Goal: Communication & Community: Answer question/provide support

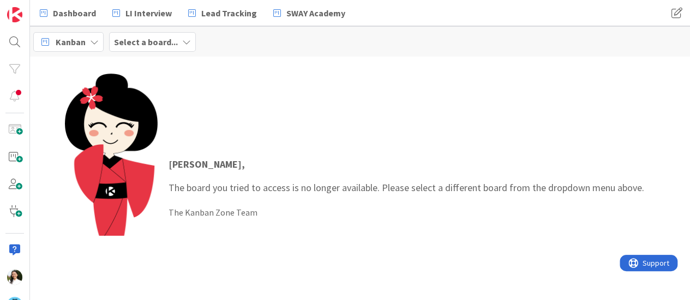
click at [162, 40] on b "Select a board..." at bounding box center [146, 42] width 64 height 11
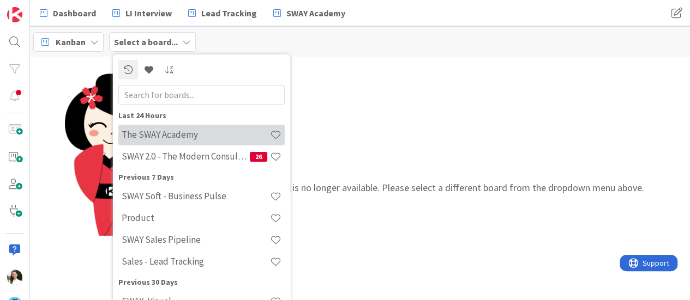
click at [180, 131] on h4 "The SWAY Academy" at bounding box center [196, 134] width 148 height 11
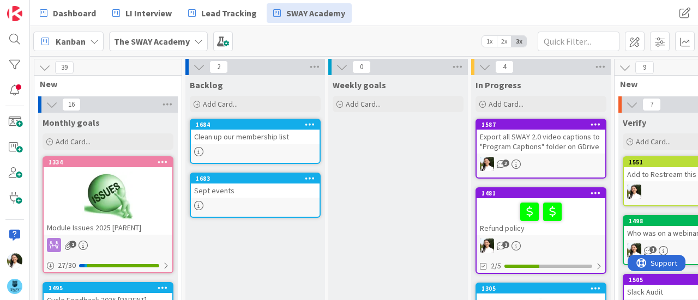
click at [261, 184] on div "Sept events" at bounding box center [255, 191] width 129 height 14
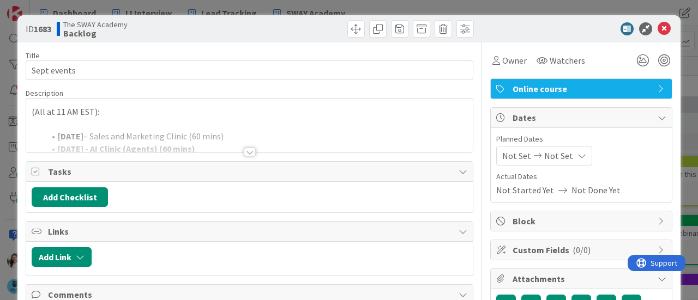
click at [0, 147] on div "ID 1683 The SWAY Academy Backlog Title 11 / 128 Sept events Description (All at…" at bounding box center [349, 150] width 698 height 300
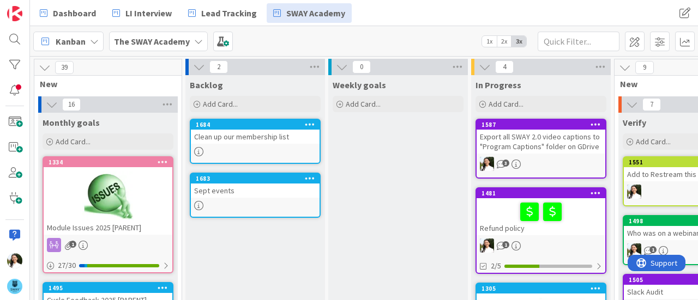
click at [172, 45] on b "The SWAY Academy" at bounding box center [152, 41] width 76 height 11
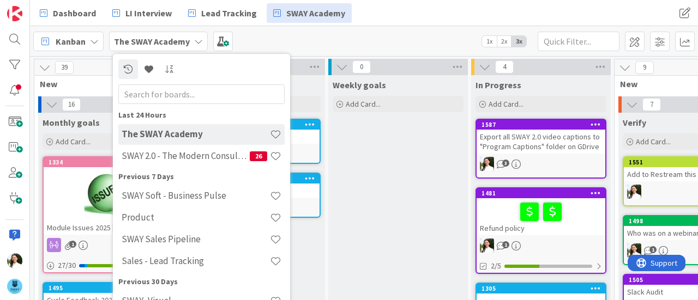
click at [322, 46] on div "Kanban The SWAY Academy Last 24 Hours The SWAY Academy SWAY 2.0 - The Modern Co…" at bounding box center [364, 41] width 668 height 30
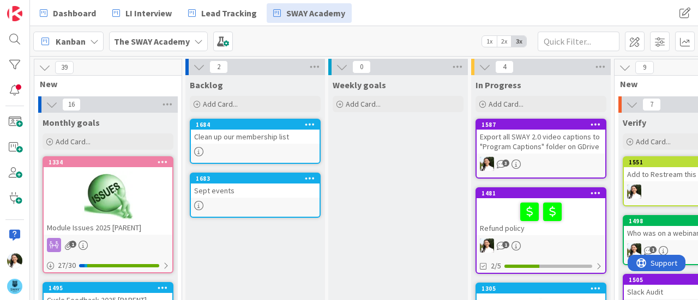
click at [188, 45] on div "The SWAY Academy" at bounding box center [158, 42] width 99 height 20
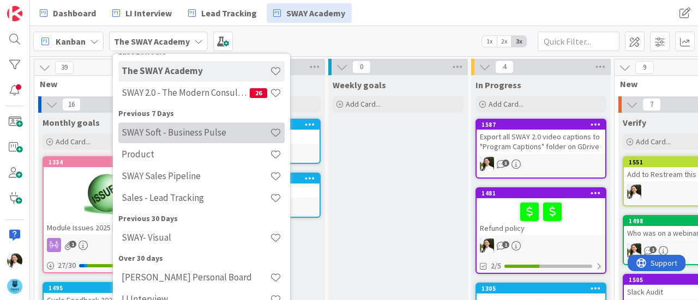
scroll to position [64, 0]
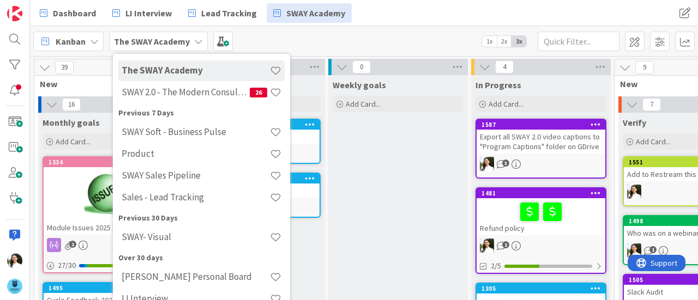
click at [302, 190] on div "Sept events" at bounding box center [255, 191] width 129 height 14
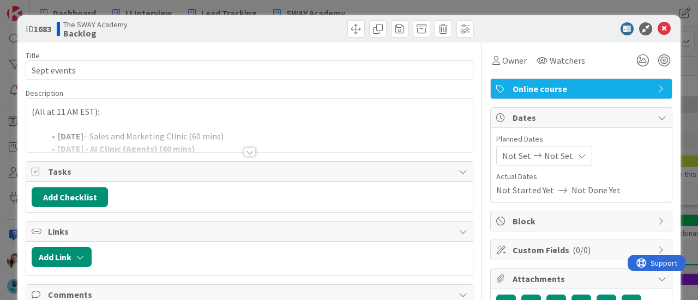
click at [249, 148] on div at bounding box center [250, 152] width 12 height 9
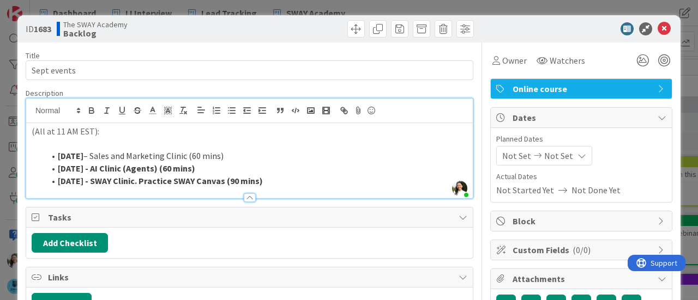
click at [137, 182] on strong "Sep 24 - SWAY Clinic. Practice SWAY Canvas (90 mins)" at bounding box center [160, 181] width 205 height 11
click at [509, 63] on span "Owner" at bounding box center [514, 60] width 25 height 13
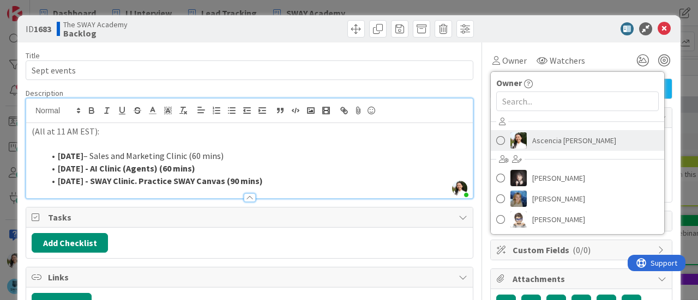
click at [532, 144] on span "Ascencia [PERSON_NAME]" at bounding box center [574, 141] width 84 height 16
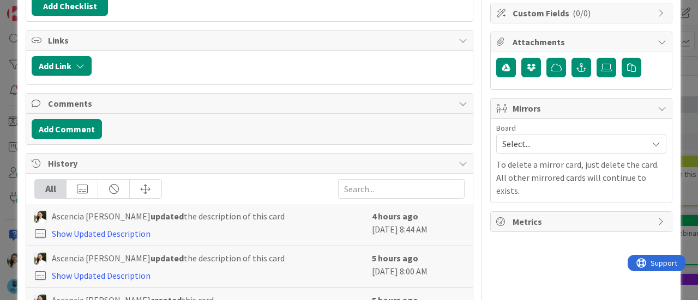
scroll to position [238, 0]
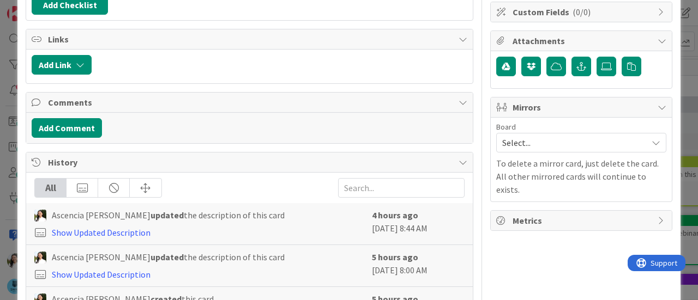
click at [532, 139] on span "Select..." at bounding box center [572, 142] width 140 height 15
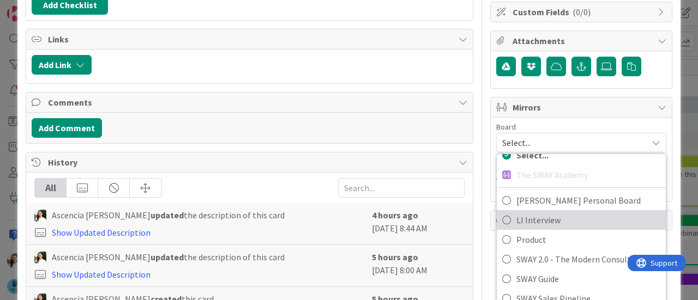
scroll to position [307, 0]
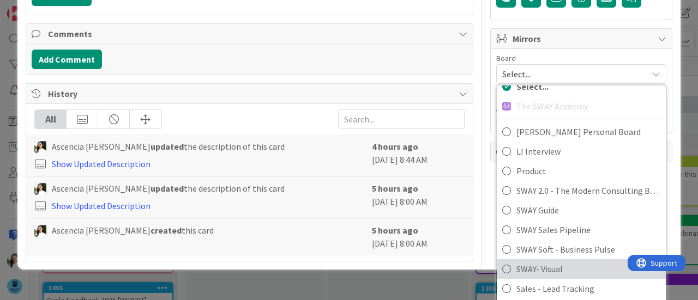
click at [538, 264] on span "SWAY- Visual" at bounding box center [588, 269] width 144 height 16
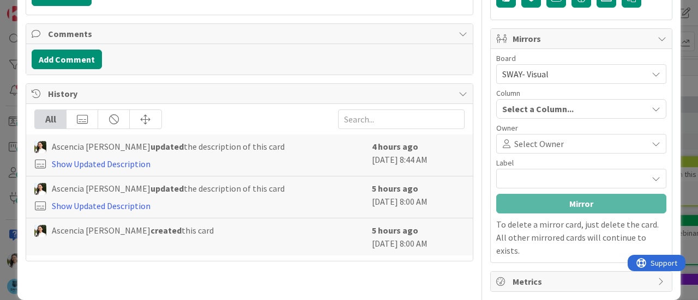
scroll to position [305, 0]
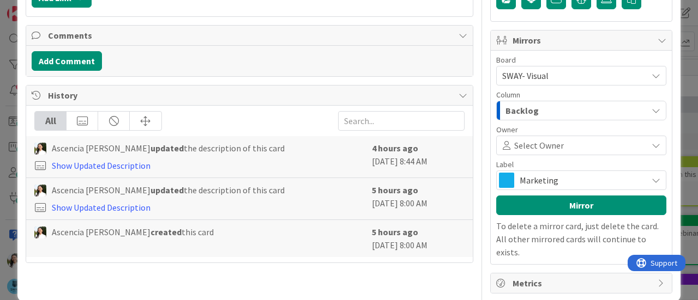
click at [537, 110] on div "Backlog" at bounding box center [575, 110] width 144 height 17
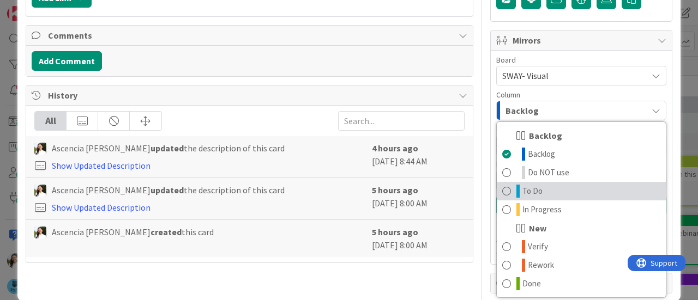
click at [542, 182] on link "To Do" at bounding box center [581, 191] width 169 height 19
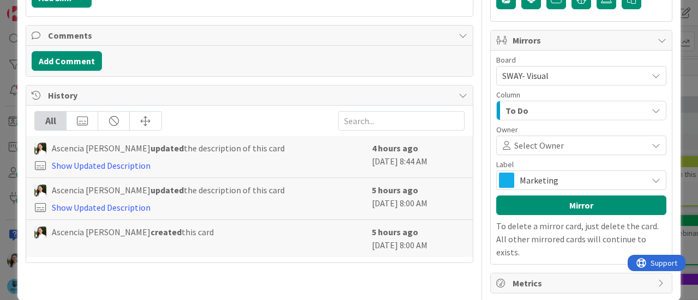
click at [540, 141] on span "Select Owner" at bounding box center [539, 145] width 50 height 13
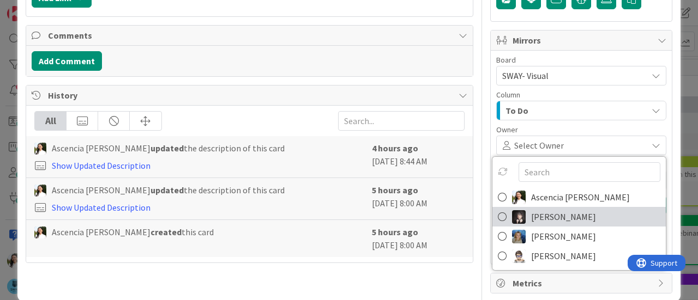
click at [543, 212] on span "Barbara Nekrasova" at bounding box center [563, 217] width 65 height 16
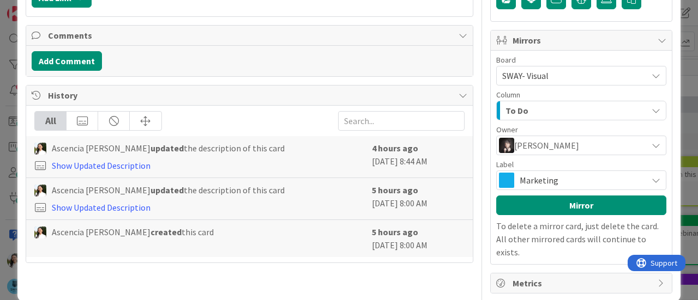
click at [541, 176] on span "Marketing" at bounding box center [581, 180] width 122 height 15
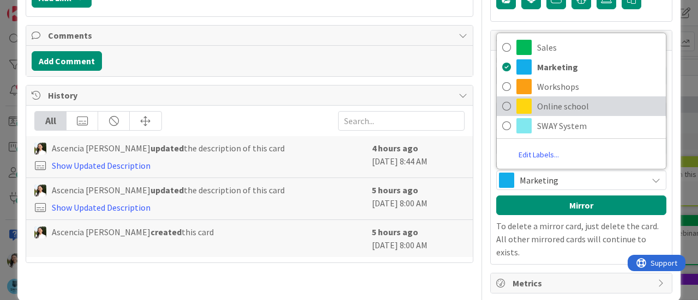
click at [552, 106] on span "Online school" at bounding box center [598, 106] width 123 height 16
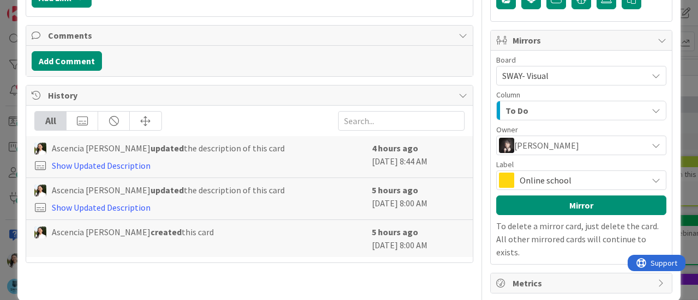
click at [546, 174] on span "Online school" at bounding box center [581, 180] width 122 height 15
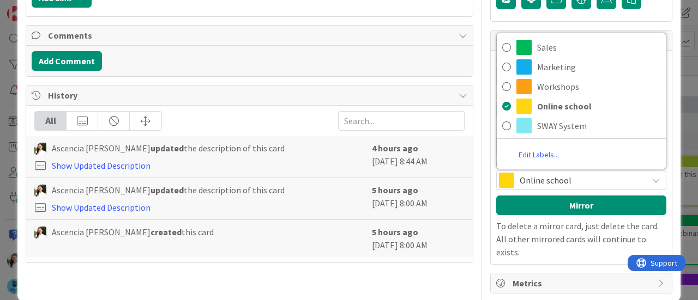
click at [546, 174] on span "Online school" at bounding box center [581, 180] width 122 height 15
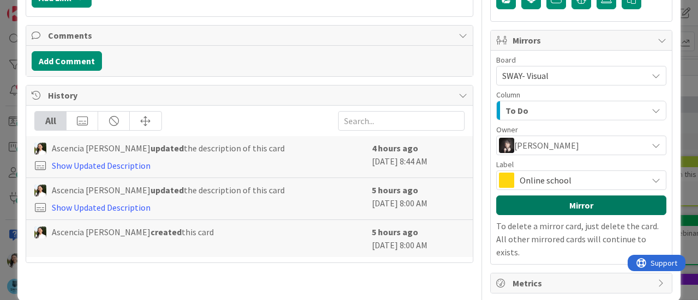
click at [549, 201] on button "Mirror" at bounding box center [581, 206] width 170 height 20
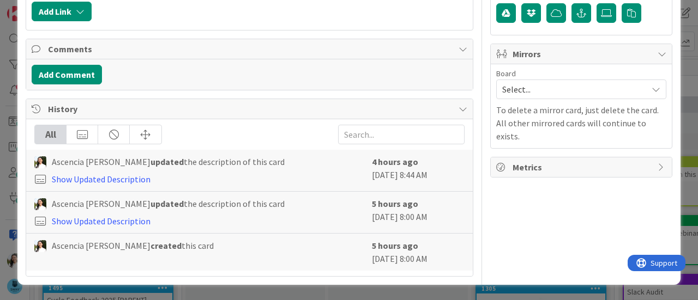
scroll to position [287, 0]
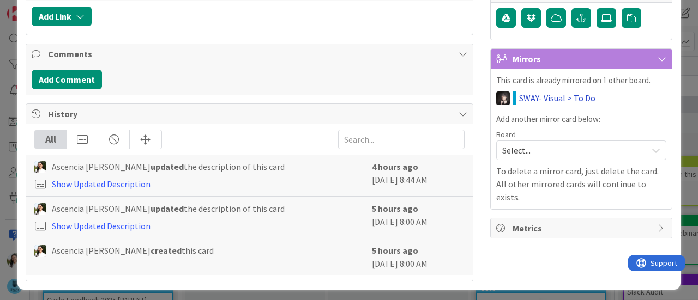
click at [539, 94] on link "SWAY- Visual > To Do" at bounding box center [557, 98] width 76 height 13
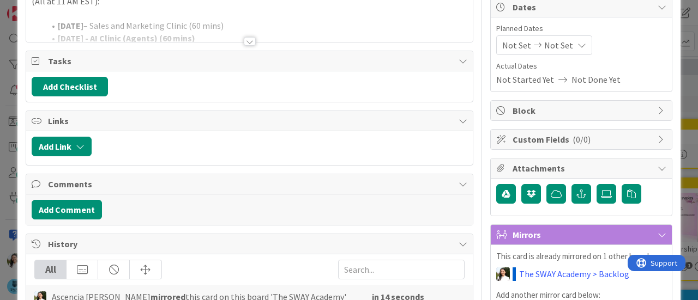
scroll to position [122, 0]
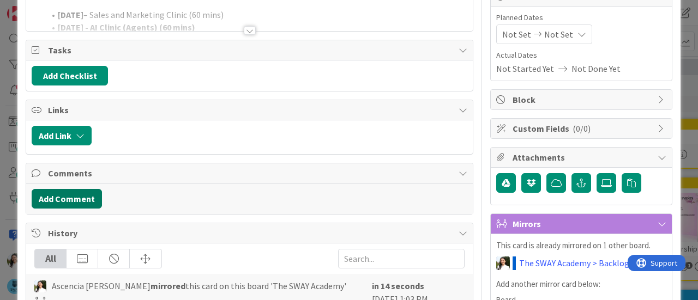
click at [84, 196] on button "Add Comment" at bounding box center [67, 199] width 70 height 20
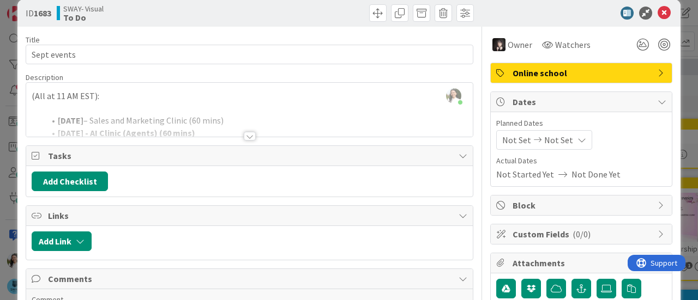
scroll to position [9, 0]
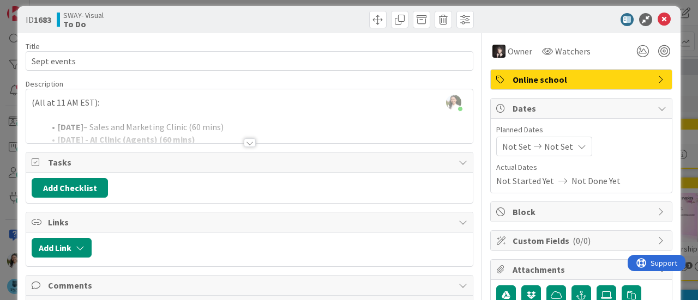
click at [245, 140] on div at bounding box center [250, 142] width 12 height 9
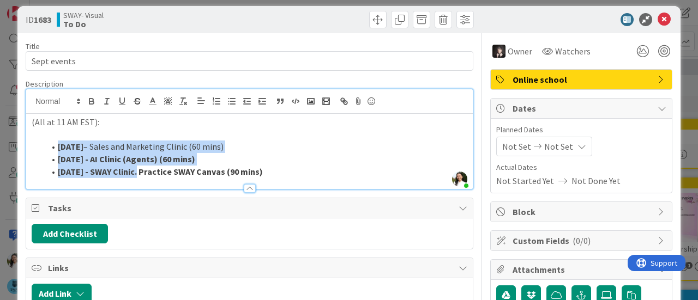
drag, startPoint x: 136, startPoint y: 171, endPoint x: 58, endPoint y: 146, distance: 82.3
click at [58, 146] on ol "Sep 11 – Sales and Marketing Clinic (60 mins) Sep 18 - AI Clinic (Agents) (60 m…" at bounding box center [250, 159] width 436 height 37
copy ol "Sep 11 – Sales and Marketing Clinic (60 mins) Sep 18 - AI Clinic (Agents) (60 m…"
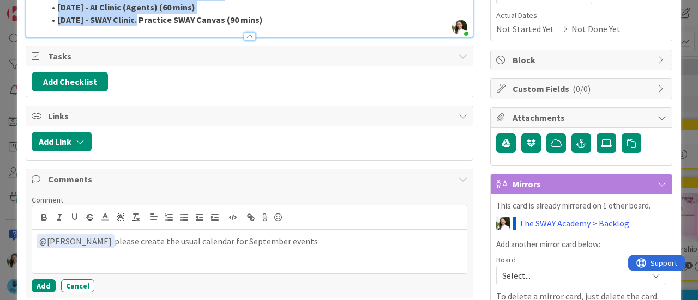
scroll to position [174, 0]
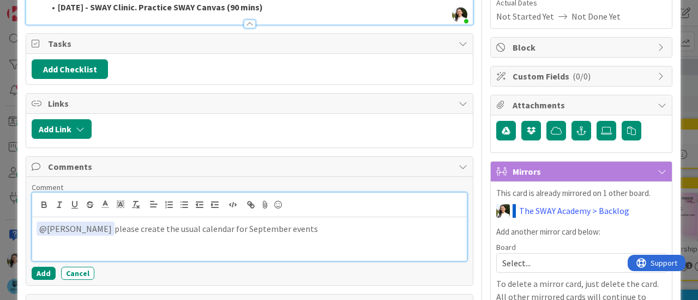
click at [333, 238] on div "﻿ @ Barbara Nekrasova ﻿ please create the usual calendar for September events" at bounding box center [249, 240] width 435 height 44
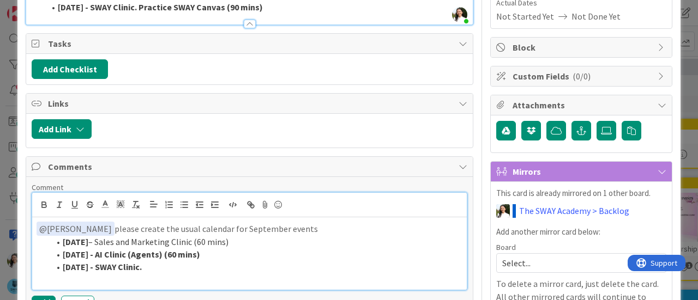
click at [162, 264] on li "Sep 24 - SWAY Clinic." at bounding box center [256, 267] width 413 height 13
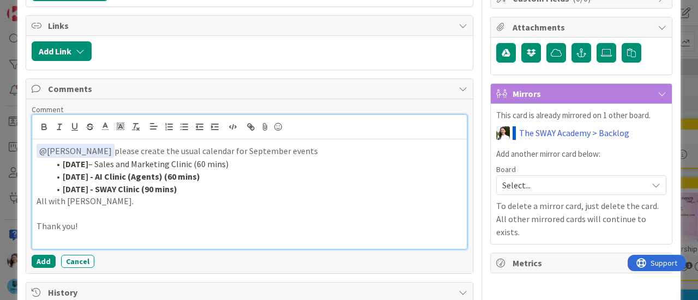
scroll to position [253, 0]
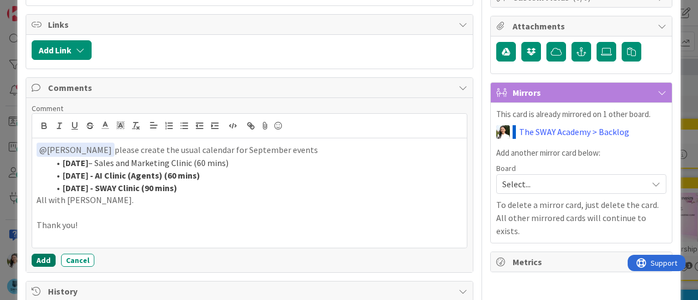
click at [40, 256] on button "Add" at bounding box center [44, 260] width 24 height 13
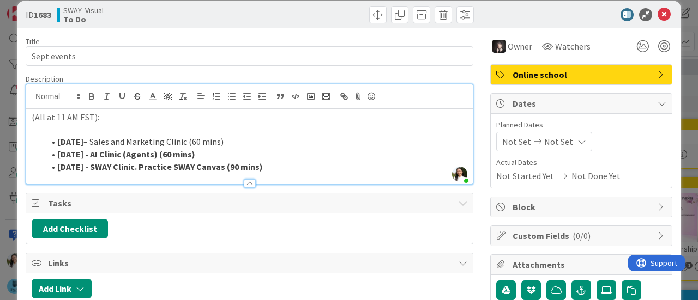
scroll to position [13, 0]
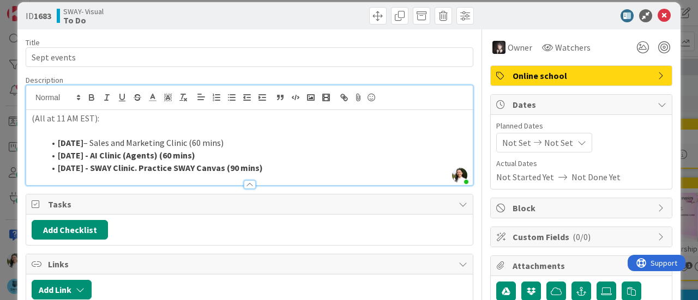
click at [0, 112] on div "ID 1683 SWAY- Visual To Do Title 11 / 128 Sept events Description Ascencia Fike…" at bounding box center [349, 150] width 698 height 300
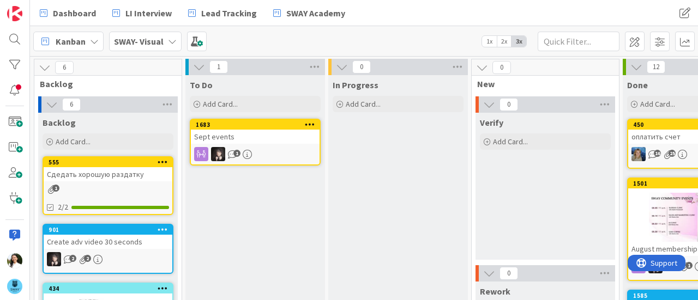
click at [255, 135] on div "Sept events" at bounding box center [255, 137] width 129 height 14
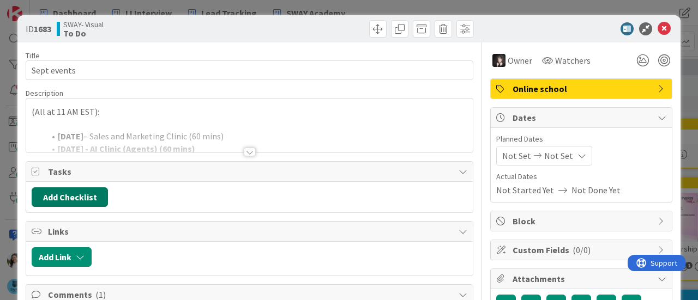
click at [70, 200] on button "Add Checklist" at bounding box center [70, 198] width 76 height 20
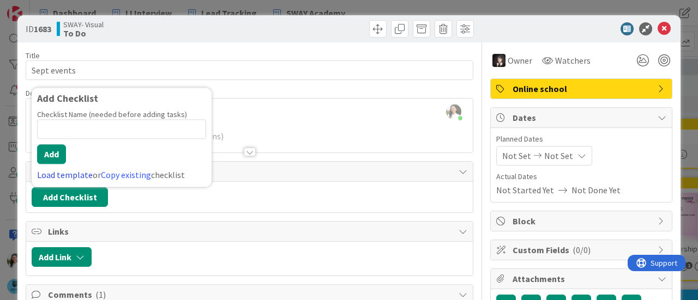
click at [79, 173] on link "Load template" at bounding box center [65, 175] width 56 height 11
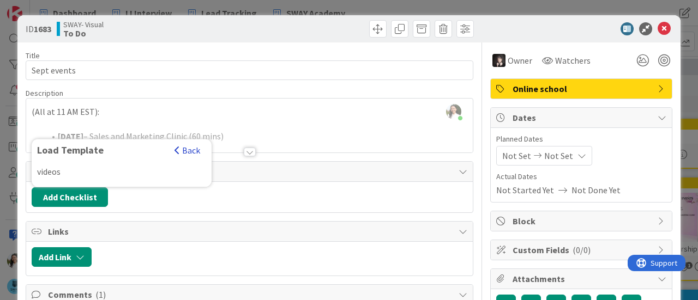
click at [181, 149] on button "Back" at bounding box center [187, 150] width 27 height 12
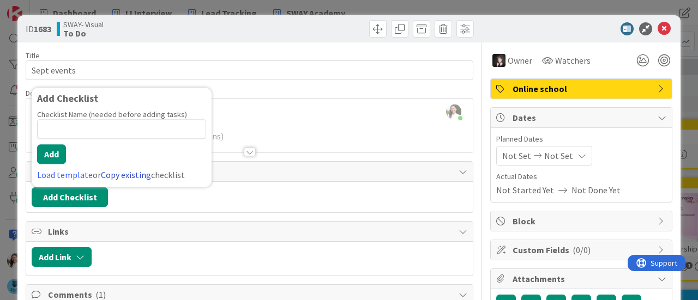
click at [127, 170] on link "Copy existing" at bounding box center [126, 175] width 50 height 11
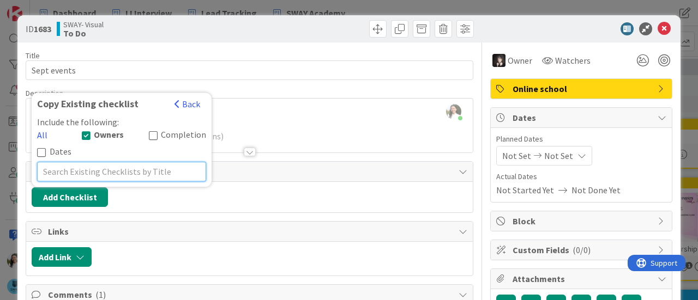
click at [118, 168] on input "text" at bounding box center [121, 172] width 169 height 20
type input "event"
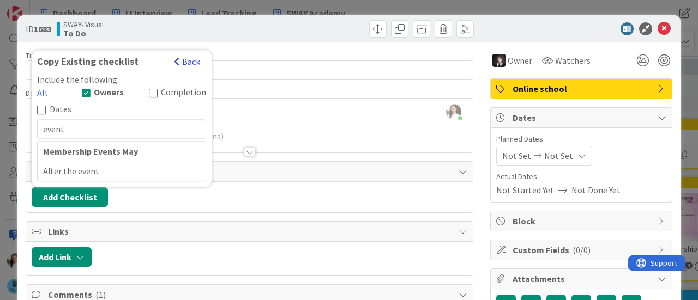
click at [189, 68] on button "Back" at bounding box center [187, 62] width 27 height 12
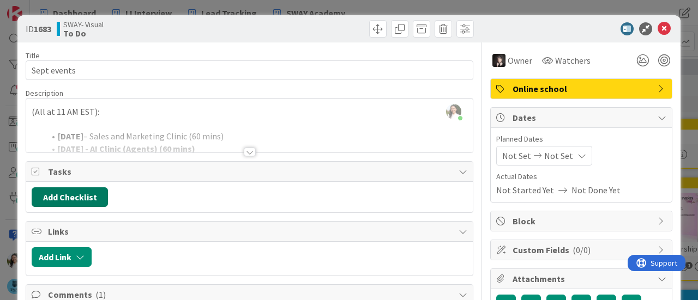
click at [74, 197] on button "Add Checklist" at bounding box center [70, 198] width 76 height 20
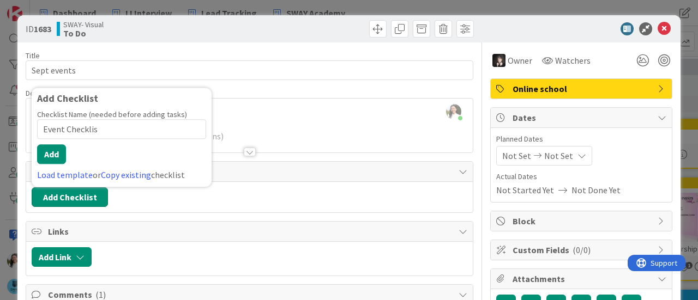
type input "Event Checklist"
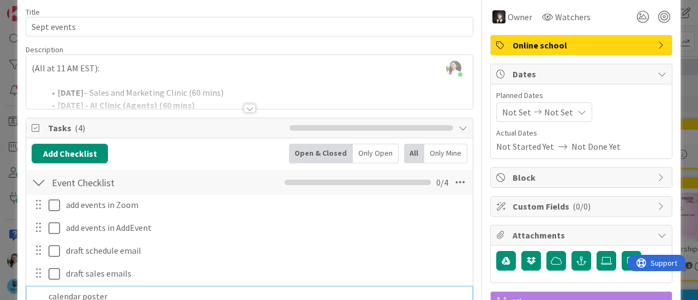
scroll to position [67, 0]
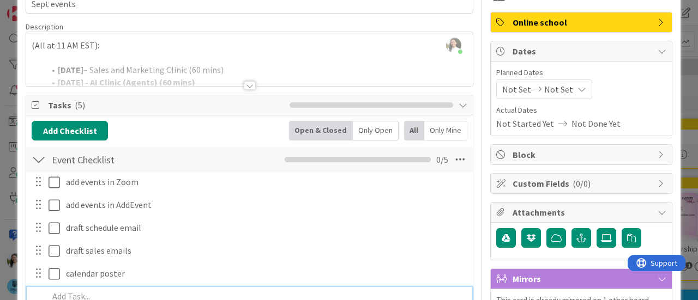
click at [200, 127] on div "Add Checklist Back Open & Closed Only Open All Only Mine" at bounding box center [250, 131] width 436 height 20
click at [244, 83] on div at bounding box center [250, 85] width 12 height 9
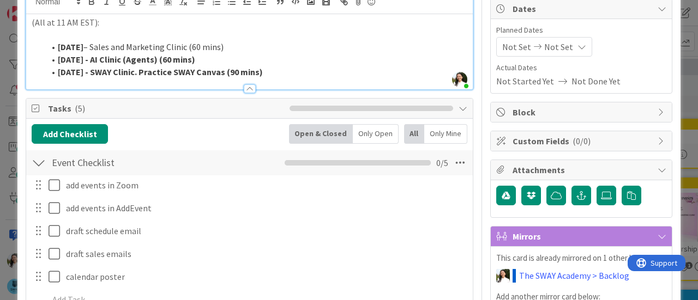
scroll to position [109, 0]
drag, startPoint x: 184, startPoint y: 49, endPoint x: 89, endPoint y: 44, distance: 94.4
click at [89, 44] on li "Sep 11 – Sales and Marketing Clinic (60 mins)" at bounding box center [256, 47] width 423 height 13
copy li "Sales and Marketing Clinic"
drag, startPoint x: 154, startPoint y: 59, endPoint x: 89, endPoint y: 55, distance: 64.5
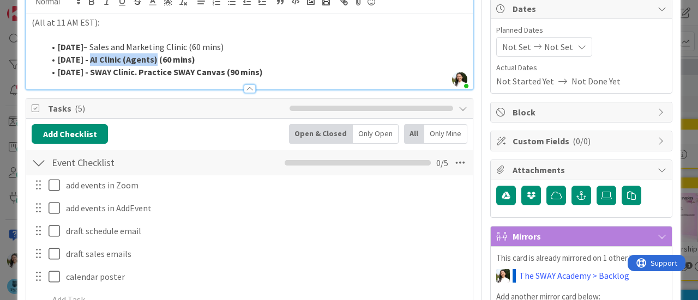
click at [89, 55] on strong "Sep 18 - AI Clinic (Agents) (60 mins)" at bounding box center [126, 59] width 137 height 11
copy strong "AI Clinic (Agents)"
drag, startPoint x: 134, startPoint y: 73, endPoint x: 88, endPoint y: 74, distance: 45.8
click at [88, 74] on strong "Sep 24 - SWAY Clinic. Practice SWAY Canvas (90 mins)" at bounding box center [160, 72] width 205 height 11
copy strong "SWAY Clinic"
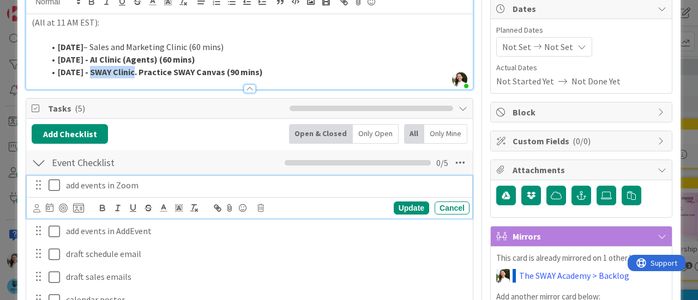
click at [52, 185] on icon at bounding box center [57, 185] width 16 height 13
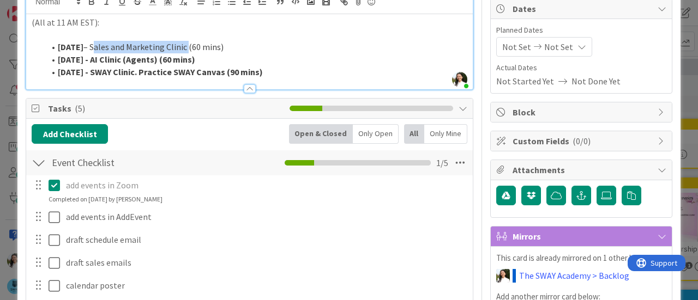
drag, startPoint x: 185, startPoint y: 47, endPoint x: 91, endPoint y: 50, distance: 93.8
click at [91, 50] on li "Sep 11 – Sales and Marketing Clinic (60 mins)" at bounding box center [256, 47] width 423 height 13
copy li "Sales and Marketing Clinic"
drag, startPoint x: 154, startPoint y: 59, endPoint x: 92, endPoint y: 59, distance: 62.7
click at [92, 59] on strong "Sep 18 - AI Clinic (Agents) (60 mins)" at bounding box center [126, 59] width 137 height 11
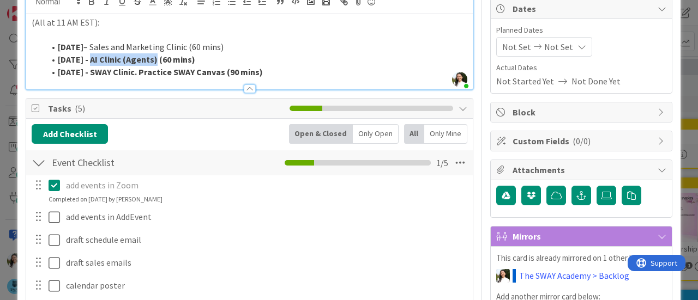
copy strong "AI Clinic (Agents)"
drag, startPoint x: 132, startPoint y: 73, endPoint x: 89, endPoint y: 74, distance: 42.5
click at [89, 74] on strong "Sep 24 - SWAY Clinic. Practice SWAY Canvas (90 mins)" at bounding box center [160, 72] width 205 height 11
copy strong "SWAY Clinic"
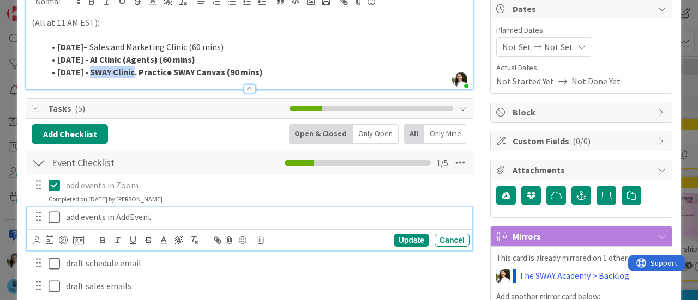
click at [53, 219] on icon at bounding box center [57, 217] width 16 height 13
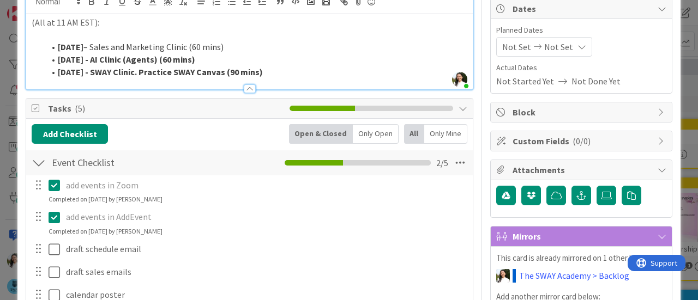
click at [0, 174] on div "ID 1683 SWAY- Visual To Do Title 11 / 128 Sept events Description Ascencia Fike…" at bounding box center [349, 150] width 698 height 300
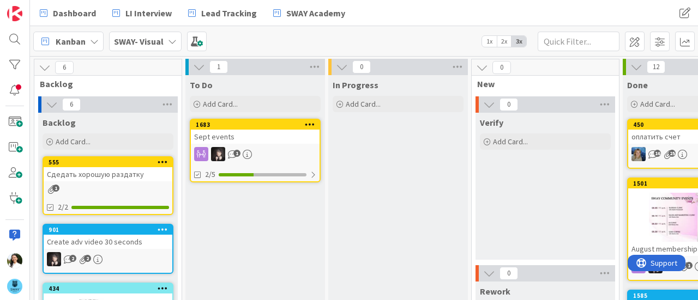
click at [255, 135] on div "Sept events" at bounding box center [255, 137] width 129 height 14
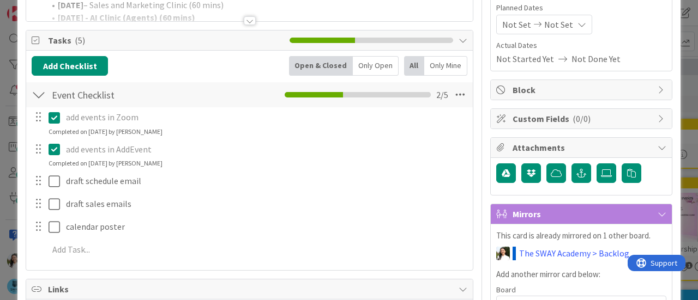
scroll to position [136, 0]
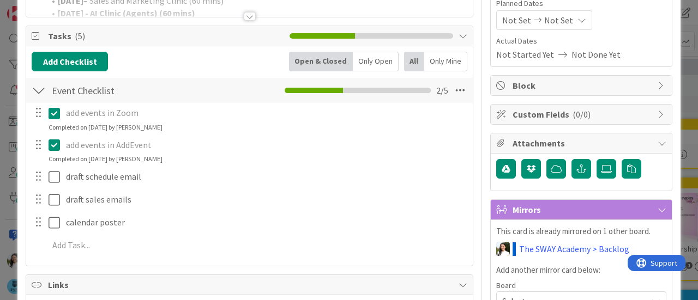
click at [0, 137] on div "ID 1683 SWAY- Visual To Do Title 11 / 128 Sept events Description Ascencia Fike…" at bounding box center [349, 150] width 698 height 300
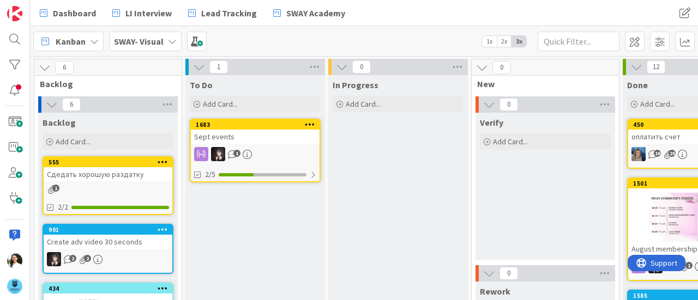
click at [172, 41] on icon at bounding box center [172, 41] width 9 height 9
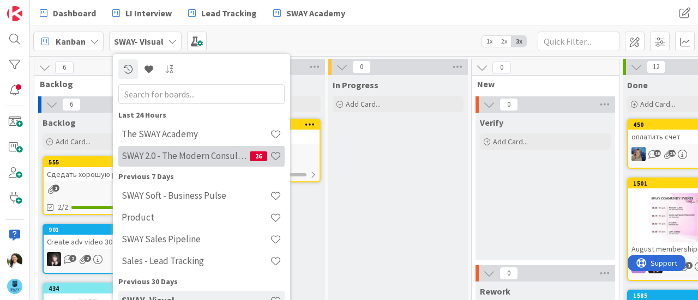
click at [169, 165] on div "SWAY 2.0 - The Modern Consulting Blueprint 26" at bounding box center [201, 156] width 166 height 21
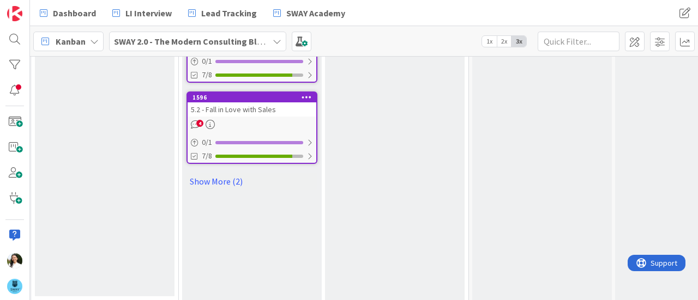
scroll to position [881, 722]
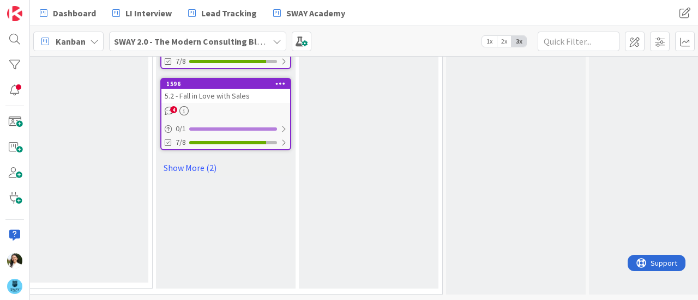
scroll to position [877, 748]
click at [209, 162] on link "Show More (2)" at bounding box center [225, 167] width 131 height 17
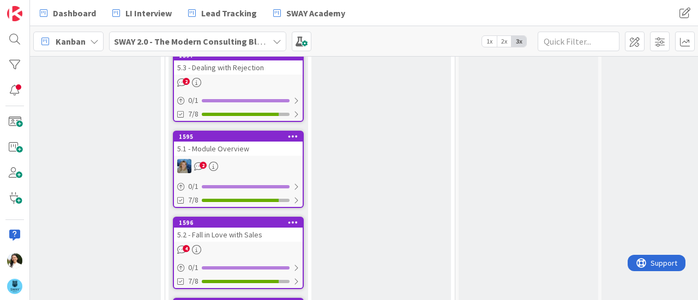
scroll to position [735, 736]
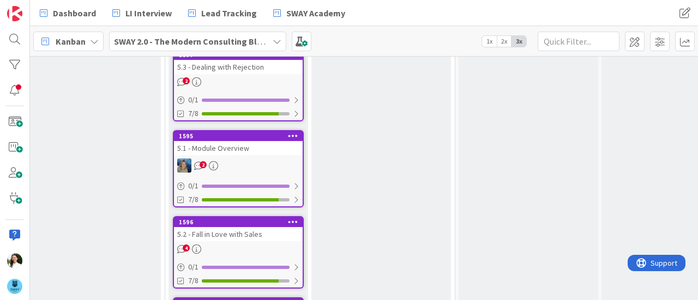
click at [240, 147] on div "5.1 - Module Overview" at bounding box center [238, 148] width 129 height 14
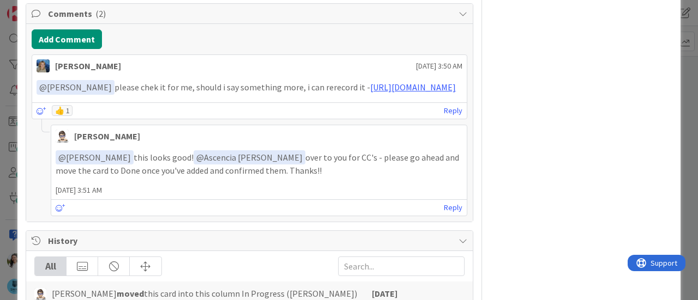
scroll to position [667, 0]
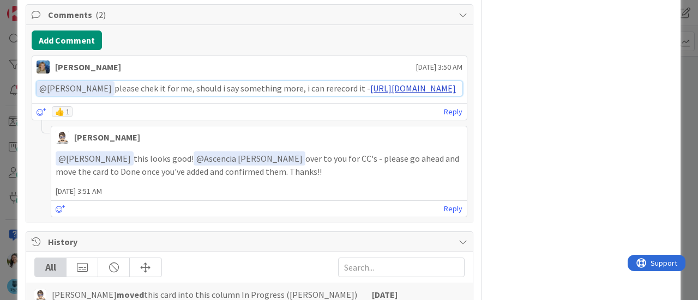
click at [370, 94] on link "[URL][DOMAIN_NAME]" at bounding box center [413, 88] width 86 height 11
click at [448, 213] on link "Reply" at bounding box center [453, 209] width 19 height 14
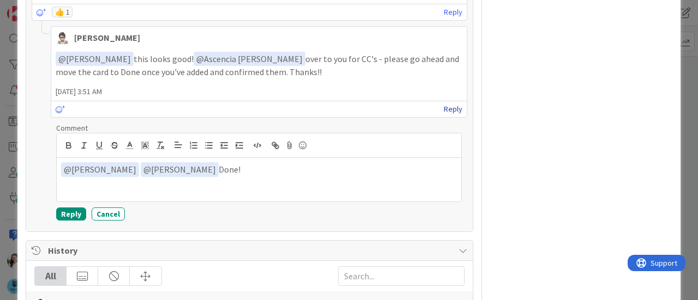
scroll to position [786, 0]
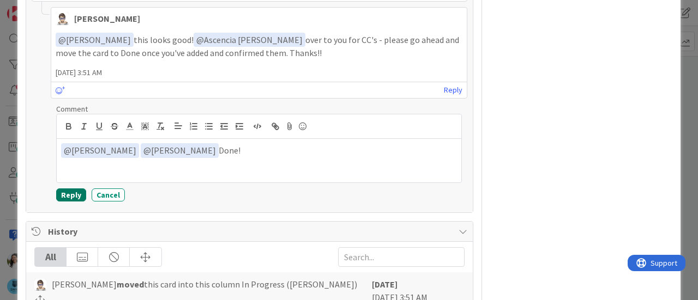
click at [71, 202] on button "Reply" at bounding box center [71, 195] width 30 height 13
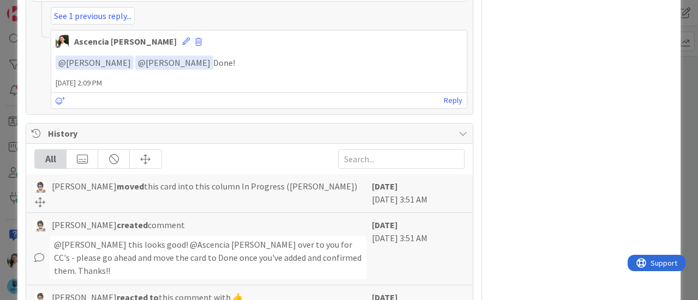
click at [0, 189] on div "ID 1595 SWAY 2.0 - The Modern Consulting Blueprint In Progress ([PERSON_NAME]) …" at bounding box center [349, 150] width 698 height 300
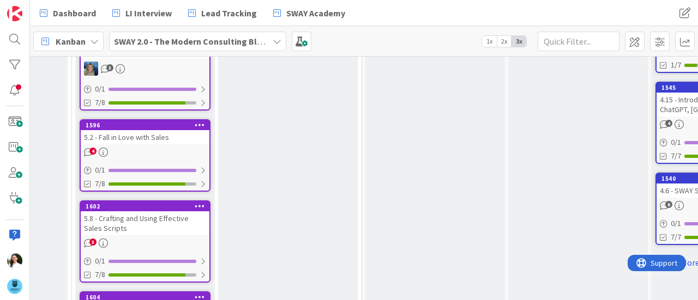
scroll to position [834, 829]
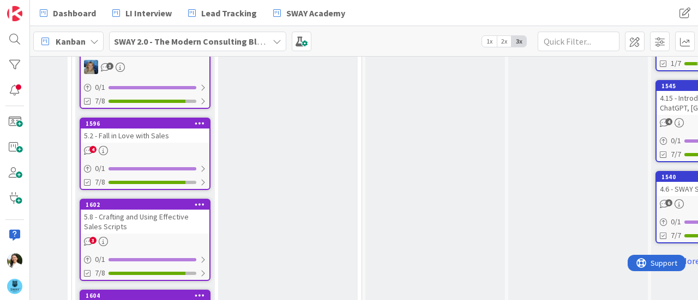
click at [162, 137] on div "5.2 - Fall in Love with Sales" at bounding box center [145, 136] width 129 height 14
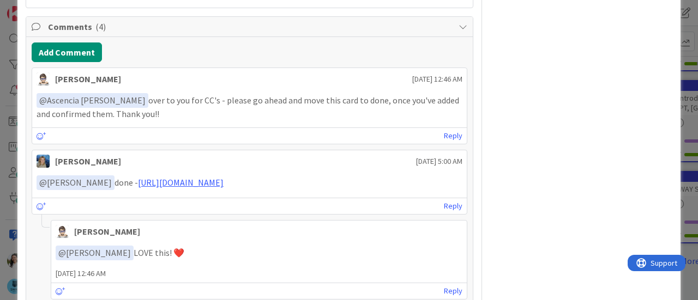
scroll to position [675, 0]
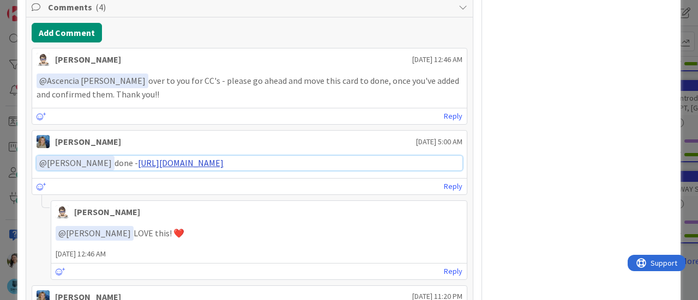
click at [224, 158] on link "[URL][DOMAIN_NAME]" at bounding box center [181, 163] width 86 height 11
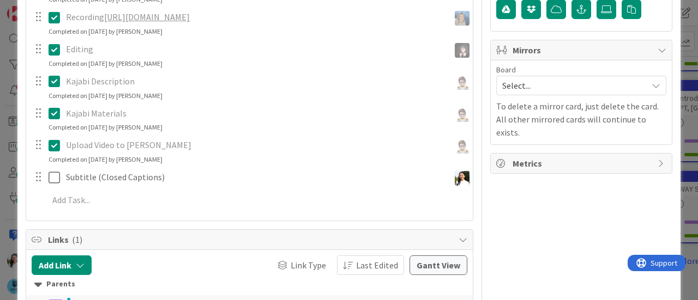
scroll to position [0, 0]
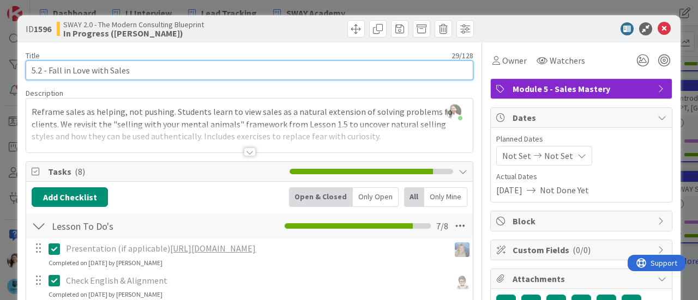
drag, startPoint x: 149, startPoint y: 69, endPoint x: 48, endPoint y: 68, distance: 101.4
click at [48, 68] on input "5.2 - Fall in Love with Sales" at bounding box center [250, 71] width 448 height 20
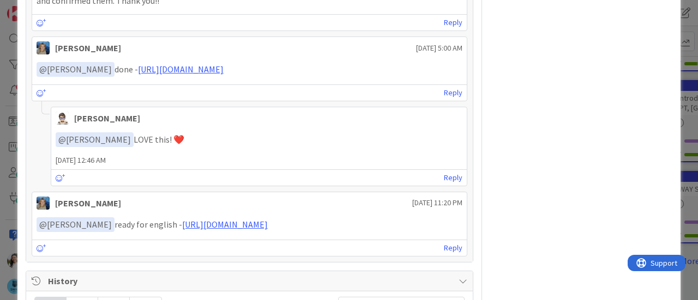
scroll to position [769, 0]
click at [444, 172] on link "Reply" at bounding box center [453, 178] width 19 height 14
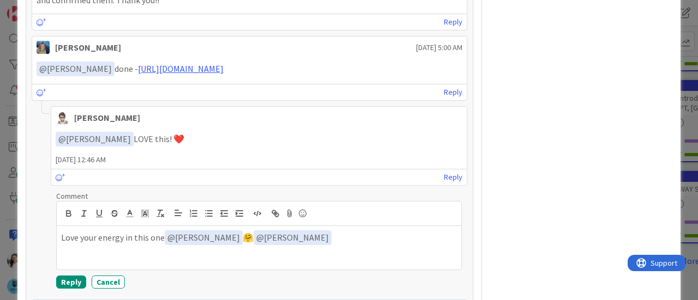
click at [304, 235] on p "Love your energy in this one ﻿ @ [PERSON_NAME] ﻿ 🤗 ﻿ @ [PERSON_NAME] ﻿" at bounding box center [259, 238] width 396 height 15
click at [75, 278] on button "Reply" at bounding box center [71, 282] width 30 height 13
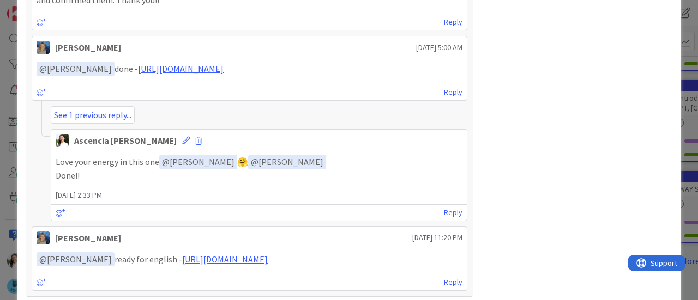
click at [0, 119] on div "ID 1596 SWAY 2.0 - The Modern Consulting Blueprint In Progress ([PERSON_NAME]) …" at bounding box center [349, 150] width 698 height 300
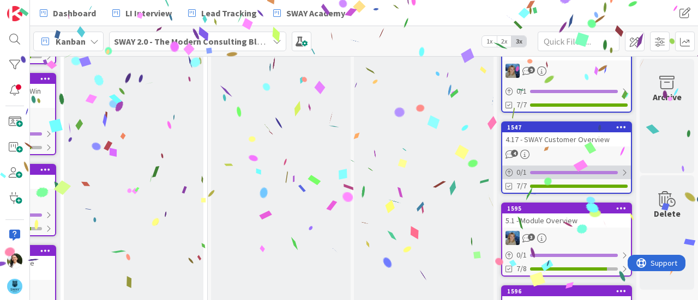
scroll to position [713, 990]
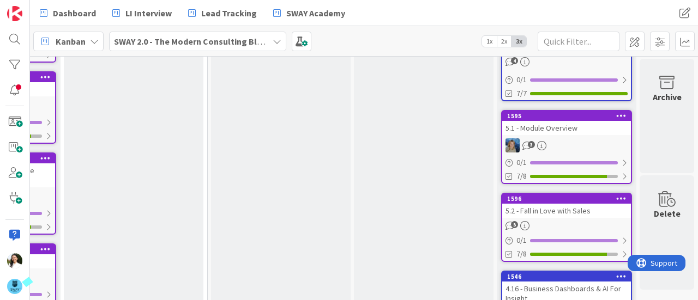
click at [534, 204] on div "5.2 - Fall in Love with Sales" at bounding box center [566, 211] width 129 height 14
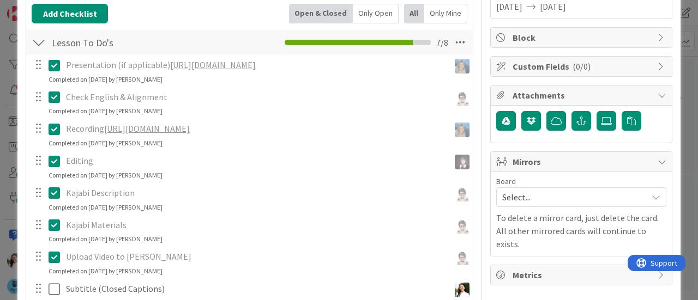
scroll to position [270, 0]
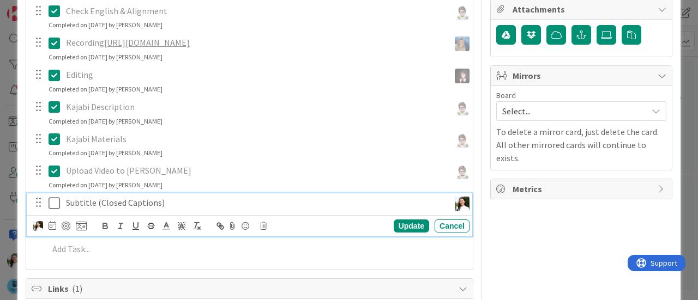
click at [55, 198] on icon at bounding box center [57, 203] width 16 height 13
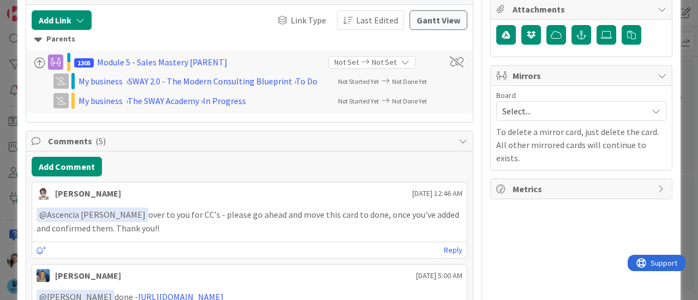
click at [0, 129] on div "ID 1596 SWAY 2.0 - The Modern Consulting Blueprint Done Title 29 / 128 5.2 - Fa…" at bounding box center [349, 150] width 698 height 300
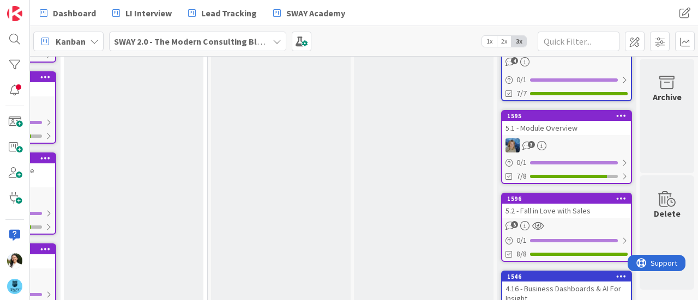
click at [551, 122] on div "5.1 - Module Overview" at bounding box center [566, 128] width 129 height 14
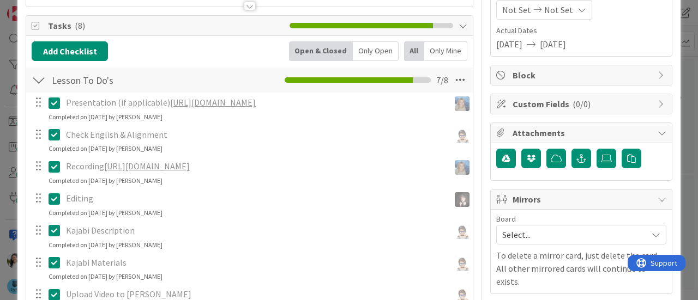
scroll to position [267, 0]
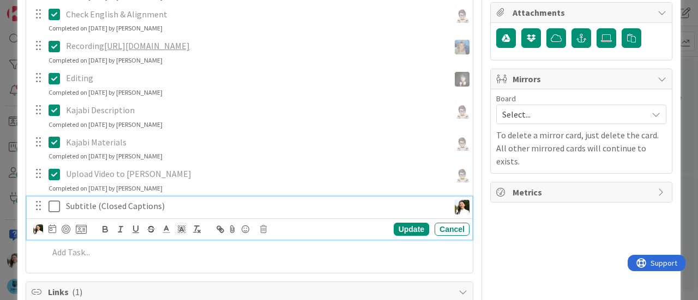
click at [51, 203] on icon at bounding box center [57, 206] width 16 height 13
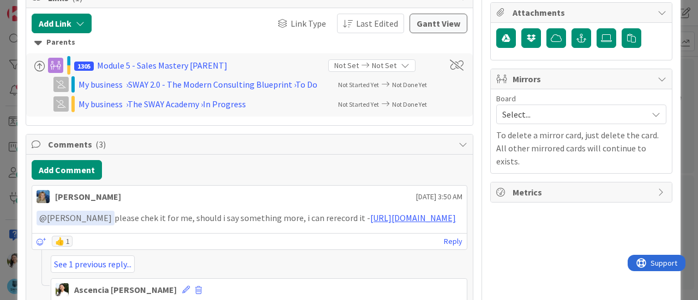
click at [0, 169] on div "ID 1595 SWAY 2.0 - The Modern Consulting Blueprint Done Title 21 / 128 5.1 - Mo…" at bounding box center [349, 150] width 698 height 300
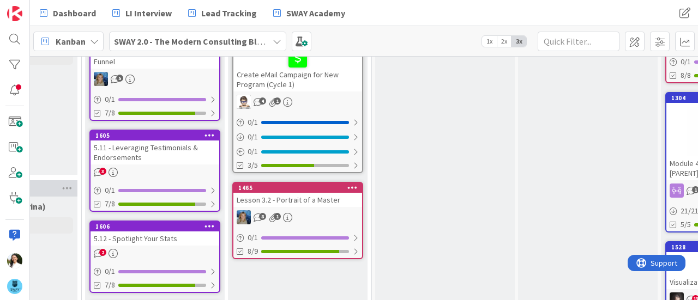
scroll to position [0, 819]
